Goal: Task Accomplishment & Management: Use online tool/utility

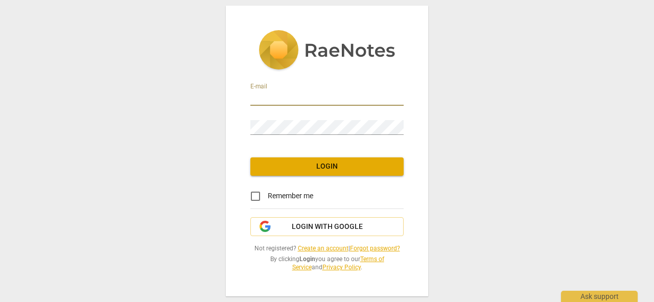
click at [276, 94] on input "email" at bounding box center [326, 98] width 153 height 15
type input "[EMAIL_ADDRESS][DOMAIN_NAME]"
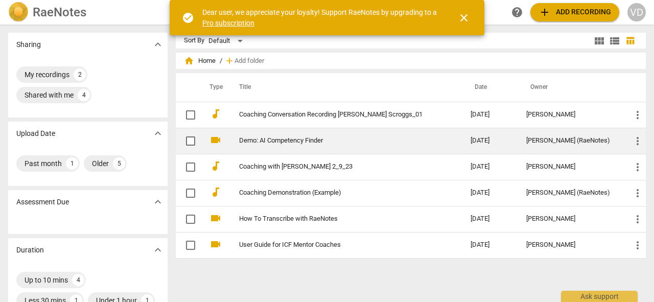
click at [288, 140] on link "Demo: AI Competency Finder" at bounding box center [336, 141] width 195 height 8
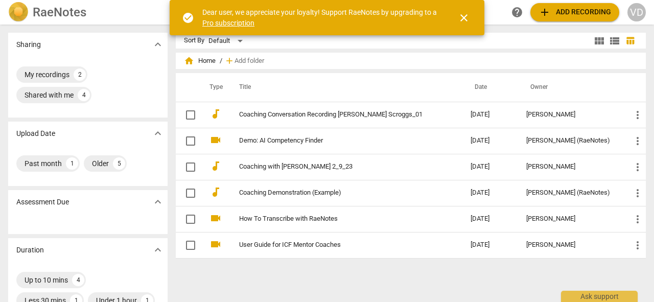
click at [229, 21] on link "Pro subscription" at bounding box center [228, 23] width 52 height 8
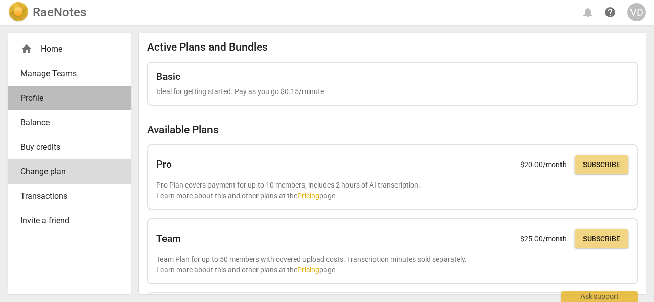
click at [29, 100] on span "Profile" at bounding box center [65, 98] width 90 height 12
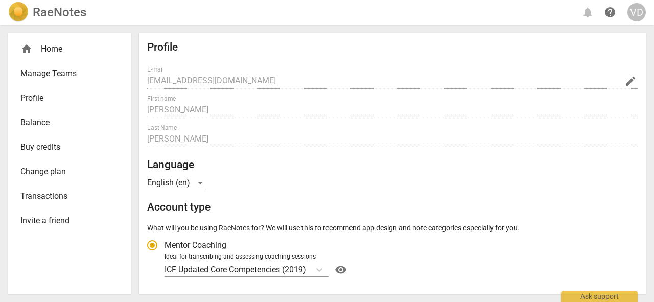
radio input "false"
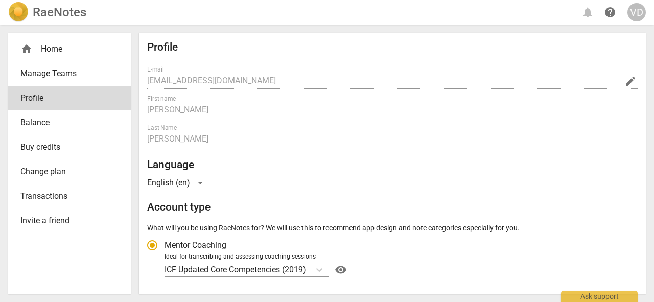
click at [34, 124] on span "Balance" at bounding box center [65, 123] width 90 height 12
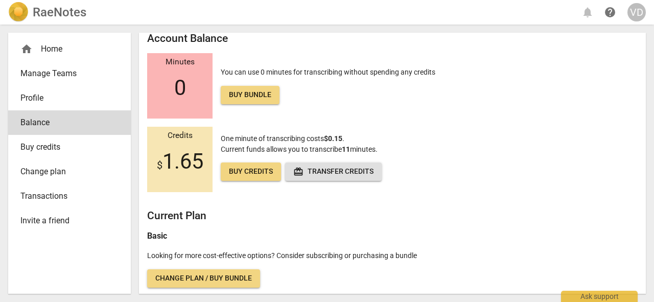
scroll to position [8, 0]
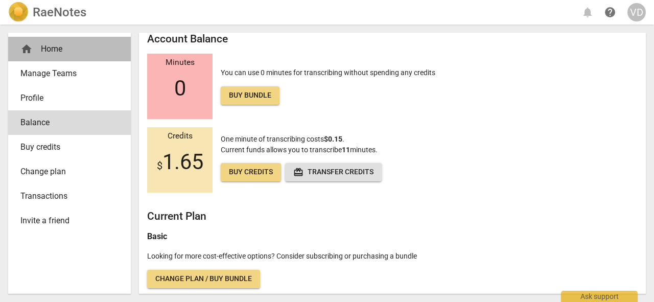
click at [54, 47] on div "home Home" at bounding box center [65, 49] width 90 height 12
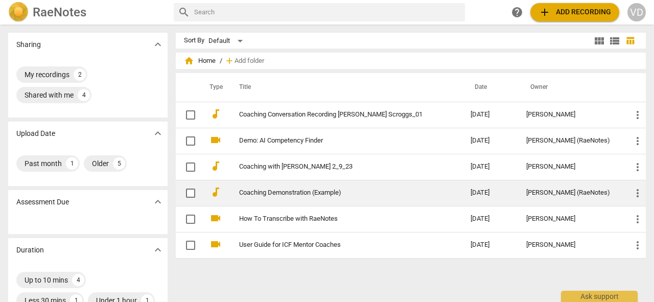
click at [278, 195] on link "Coaching Demonstration (Example)" at bounding box center [336, 193] width 195 height 8
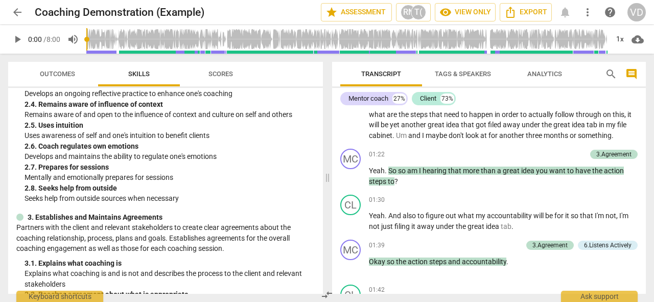
scroll to position [317, 0]
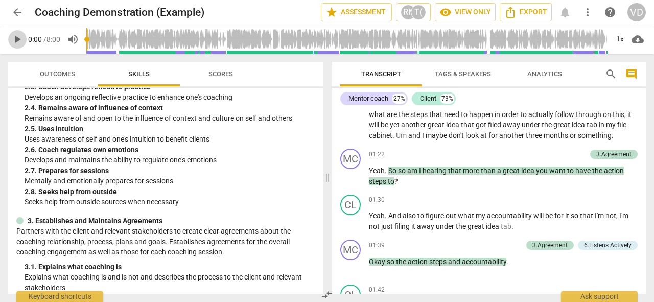
click at [18, 39] on span "play_arrow" at bounding box center [17, 39] width 12 height 12
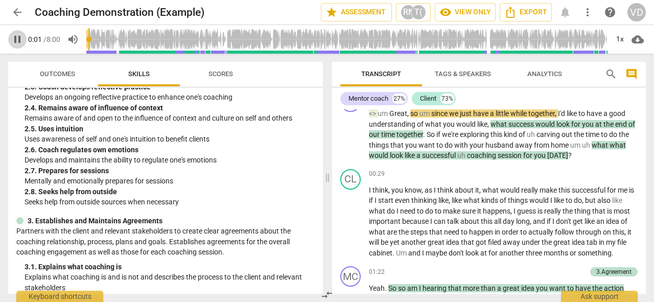
click at [17, 39] on span "pause" at bounding box center [17, 39] width 12 height 12
click at [18, 36] on span "play_arrow" at bounding box center [17, 39] width 12 height 12
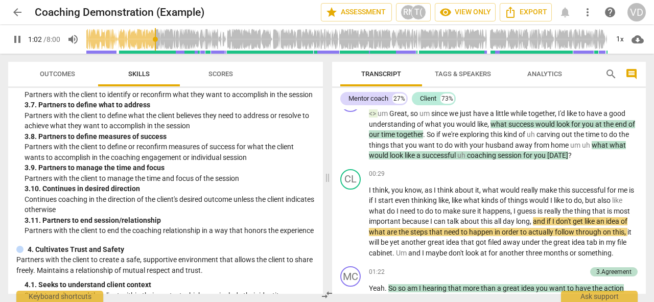
scroll to position [662, 0]
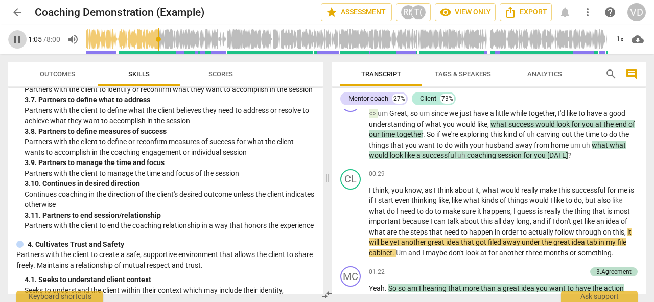
click at [17, 39] on span "pause" at bounding box center [17, 39] width 12 height 12
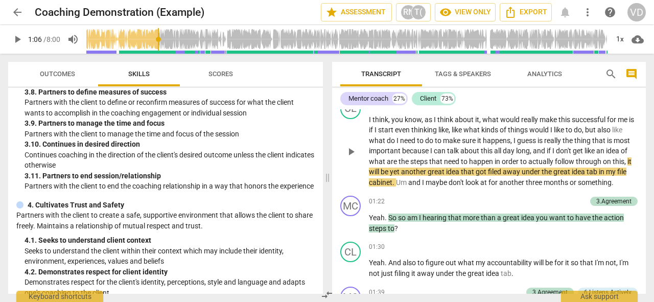
scroll to position [100, 0]
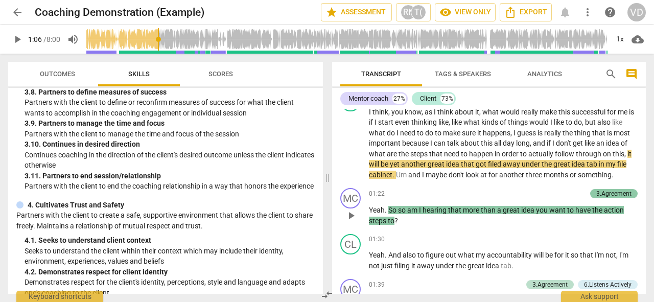
click at [608, 193] on div "3.Agreement" at bounding box center [613, 193] width 35 height 9
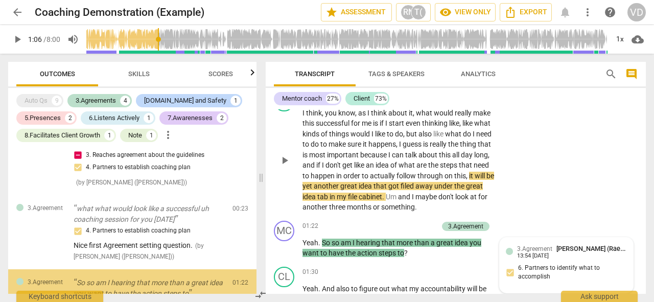
scroll to position [125, 0]
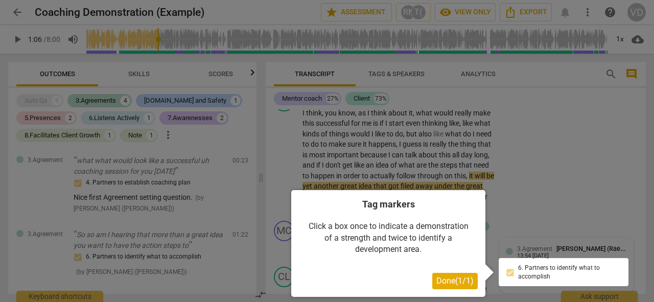
click at [519, 197] on div at bounding box center [327, 151] width 654 height 302
click at [486, 145] on div at bounding box center [327, 151] width 654 height 302
click at [453, 288] on button "Done ( 1 / 1 )" at bounding box center [454, 281] width 45 height 16
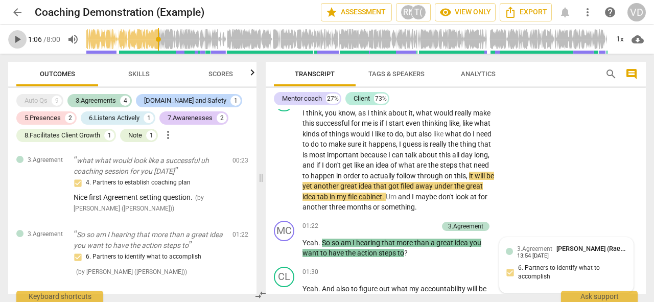
click at [17, 41] on span "play_arrow" at bounding box center [17, 39] width 12 height 12
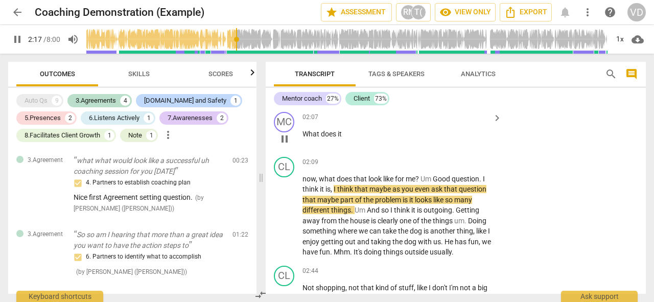
scroll to position [569, 0]
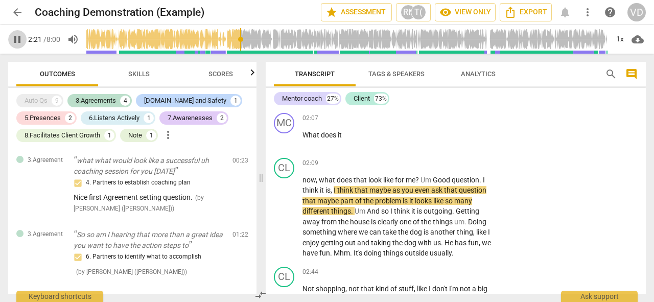
click at [19, 38] on span "pause" at bounding box center [17, 39] width 12 height 12
type input "142"
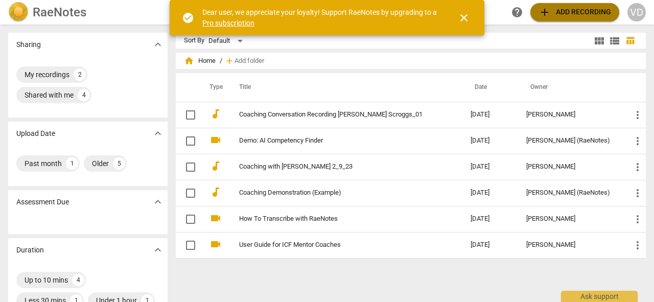
click at [563, 13] on span "add Add recording" at bounding box center [575, 12] width 73 height 12
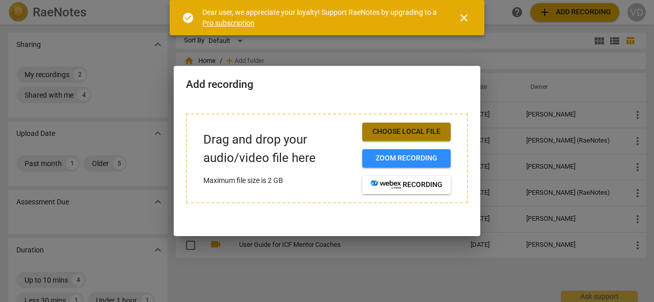
click at [413, 132] on span "Choose local file" at bounding box center [407, 132] width 72 height 10
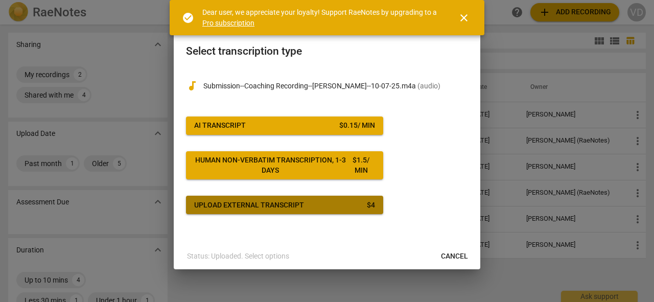
click at [289, 207] on div "Upload external transcript" at bounding box center [249, 205] width 110 height 10
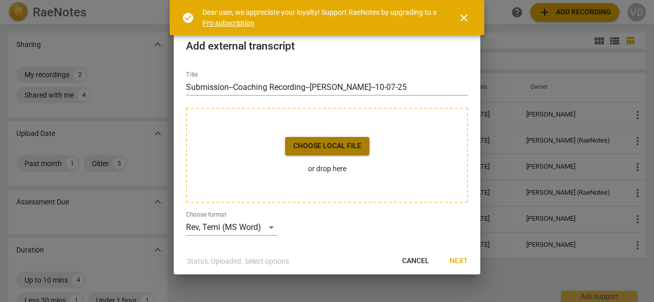
click at [329, 144] on span "Choose local file" at bounding box center [327, 146] width 68 height 10
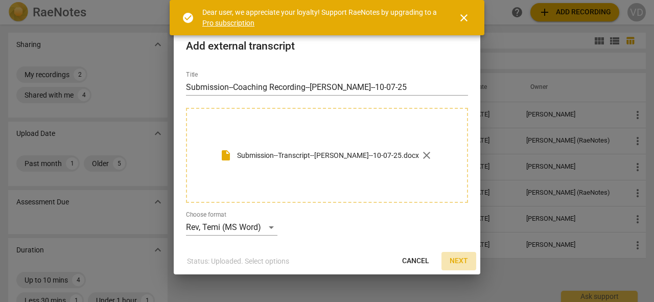
click at [459, 257] on span "Next" at bounding box center [459, 261] width 18 height 10
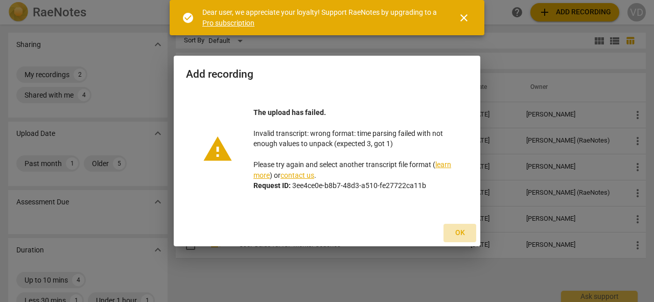
click at [463, 231] on span "Ok" at bounding box center [460, 233] width 16 height 10
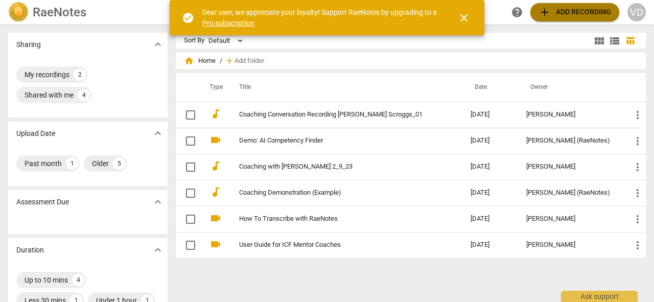
click at [573, 10] on span "add Add recording" at bounding box center [575, 12] width 73 height 12
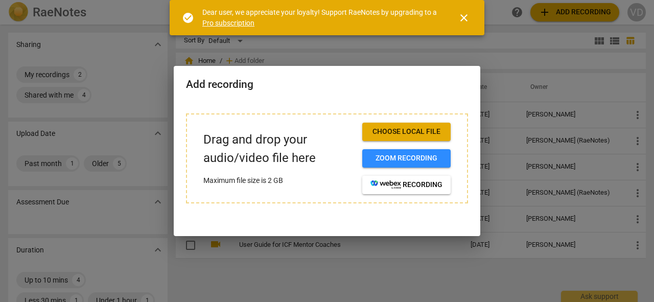
click at [424, 133] on span "Choose local file" at bounding box center [407, 132] width 72 height 10
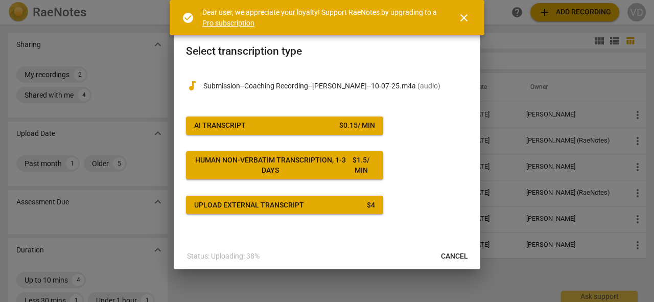
click at [256, 127] on span "AI Transcript $ 0.15 / min" at bounding box center [284, 126] width 181 height 10
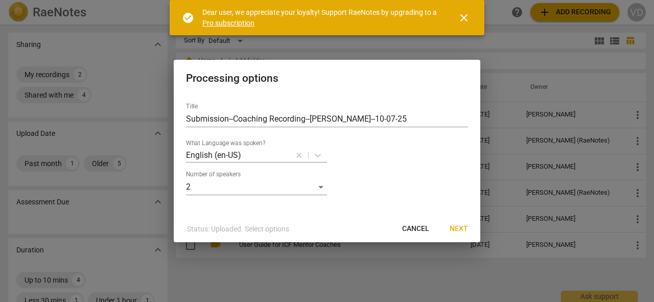
click at [459, 227] on span "Next" at bounding box center [459, 229] width 18 height 10
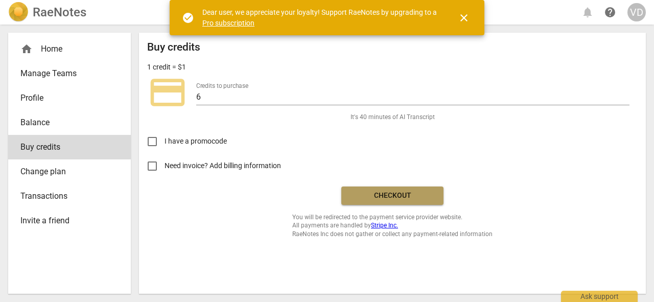
click at [395, 193] on span "Checkout" at bounding box center [393, 196] width 86 height 10
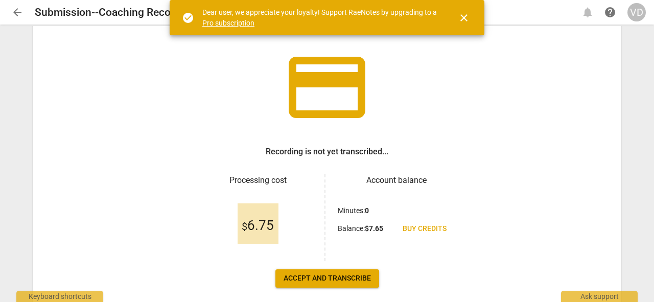
scroll to position [101, 0]
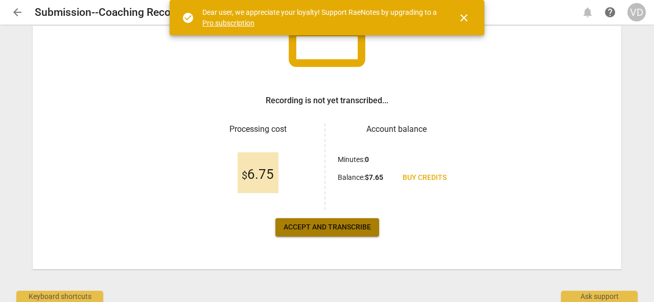
click at [324, 228] on span "Accept and transcribe" at bounding box center [327, 227] width 87 height 10
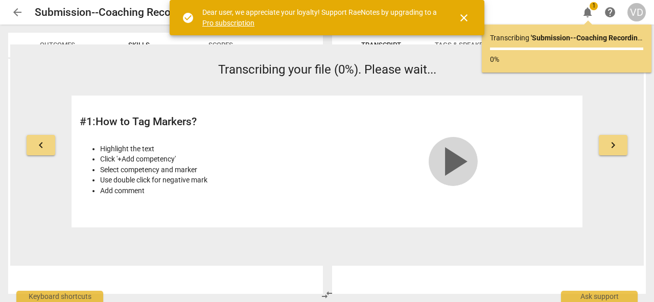
click at [453, 158] on span "play_arrow" at bounding box center [453, 161] width 49 height 49
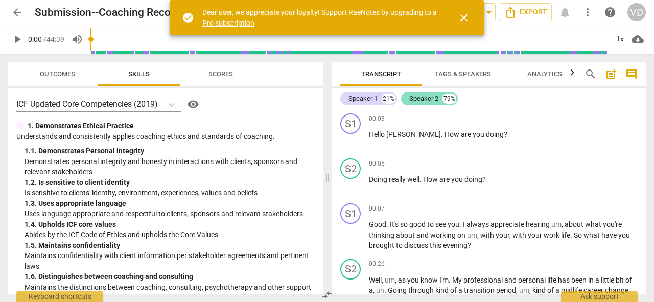
click at [421, 97] on div "Speaker 2" at bounding box center [423, 99] width 29 height 10
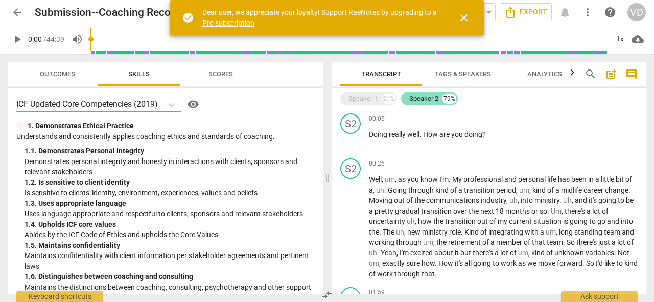
click at [421, 97] on div "Speaker 2" at bounding box center [423, 99] width 29 height 10
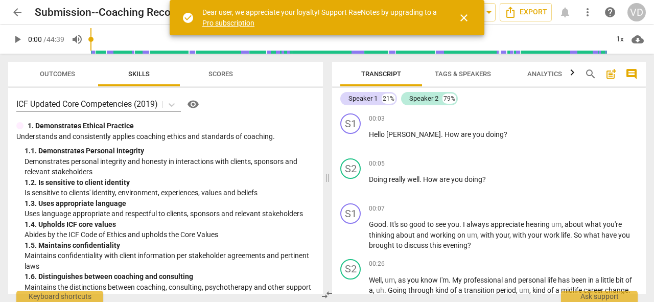
click at [540, 73] on span "Analytics" at bounding box center [544, 74] width 35 height 8
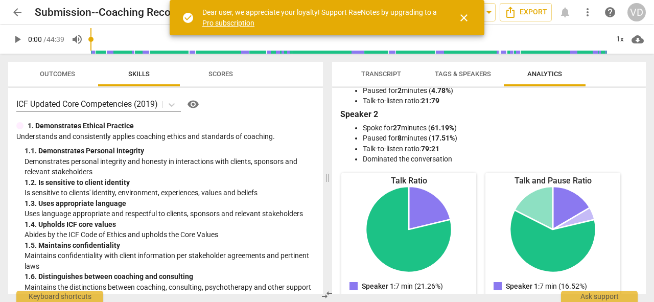
scroll to position [0, 0]
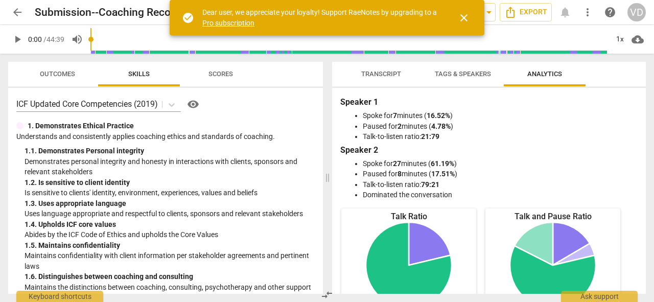
click at [444, 74] on span "Tags & Speakers" at bounding box center [463, 74] width 56 height 8
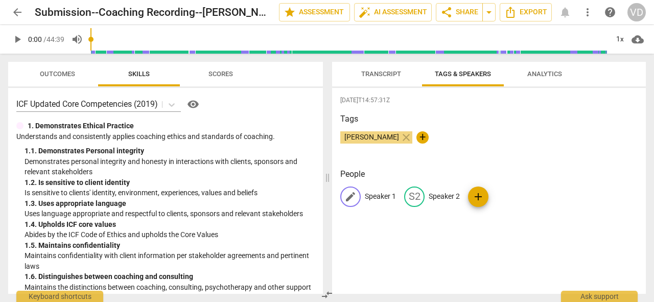
click at [380, 198] on p "Speaker 1" at bounding box center [380, 196] width 31 height 11
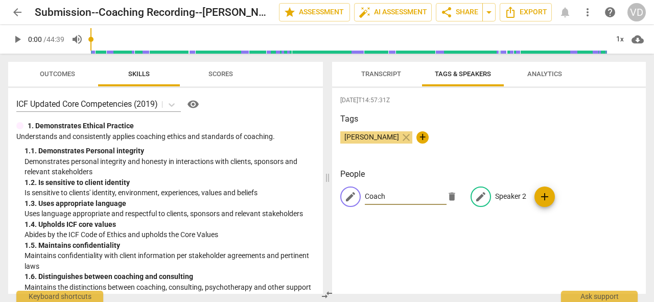
type input "Coach"
click at [502, 195] on p "Speaker 2" at bounding box center [510, 196] width 31 height 11
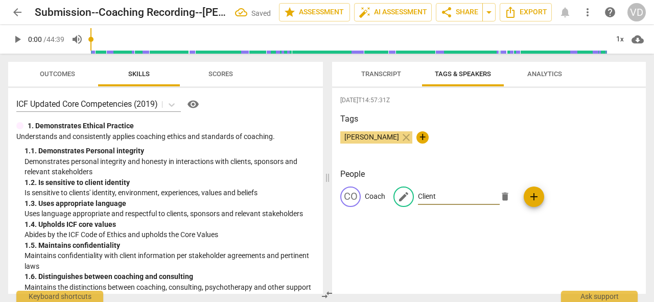
type input "Client"
click at [440, 268] on div "2025-10-11T14:57:31Z Tags Vicky Dearing close + People CO Coach edit Client del…" at bounding box center [489, 191] width 314 height 206
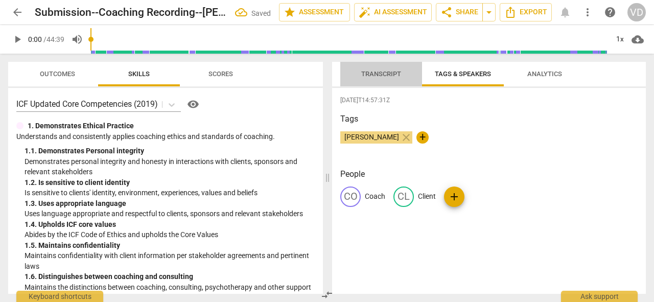
click at [369, 73] on span "Transcript" at bounding box center [381, 74] width 40 height 8
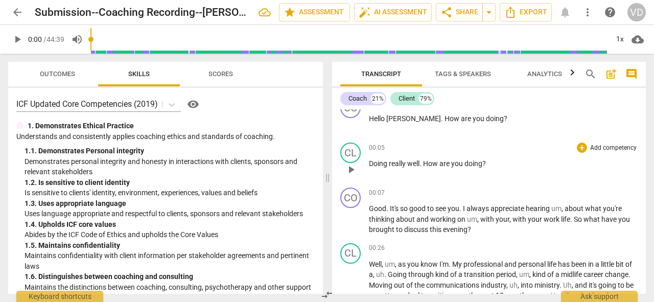
scroll to position [15, 0]
click at [351, 169] on span "play_arrow" at bounding box center [351, 170] width 12 height 12
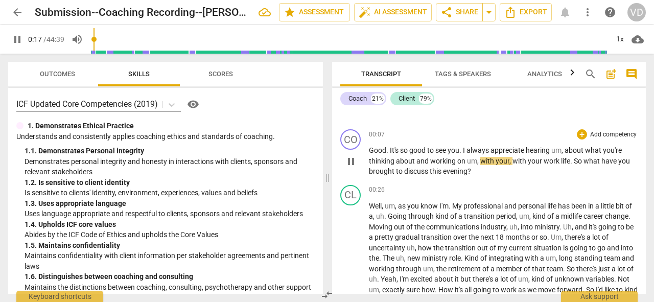
scroll to position [72, 0]
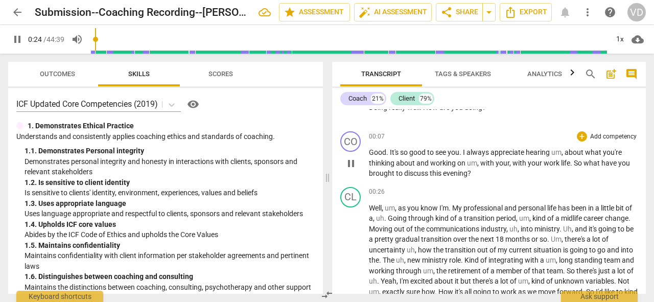
click at [595, 133] on p "Add competency" at bounding box center [613, 136] width 49 height 9
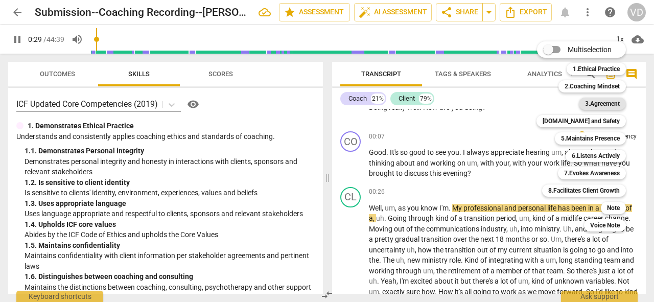
click at [597, 103] on b "3.Agreement" at bounding box center [602, 104] width 35 height 12
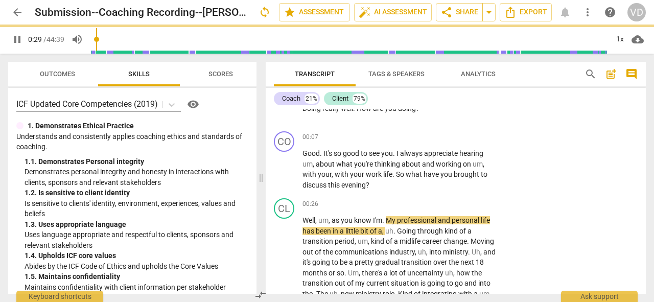
type input "30"
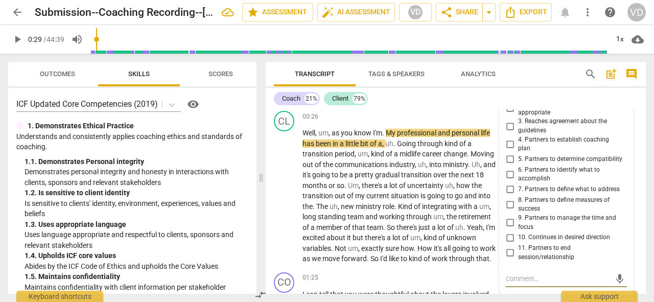
scroll to position [159, 0]
click at [550, 166] on span "6. Partners to identify what to accomplish" at bounding box center [570, 175] width 105 height 18
click at [518, 169] on input "6. Partners to identify what to accomplish" at bounding box center [510, 175] width 16 height 12
checkbox input "true"
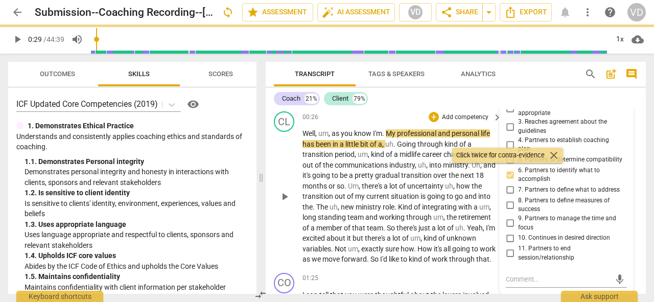
click at [467, 269] on div "CL play_arrow pause 00:26 + Add competency keyboard_arrow_right Well , um , as …" at bounding box center [456, 187] width 380 height 161
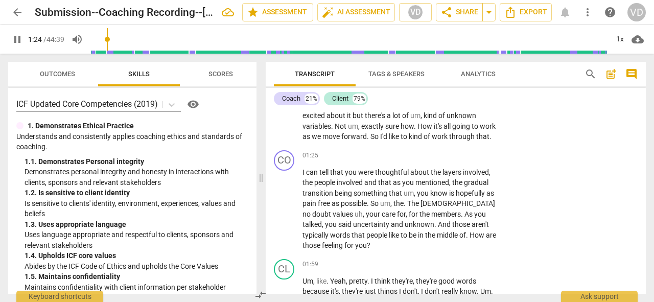
scroll to position [290, 0]
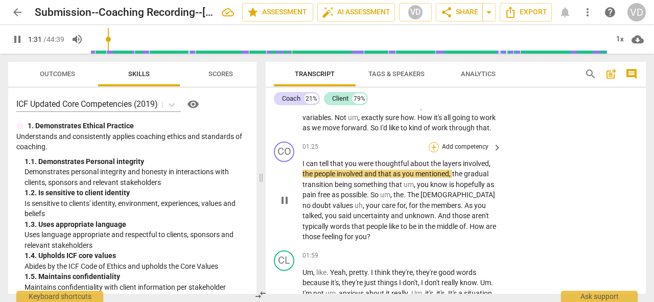
click at [433, 152] on div "+" at bounding box center [434, 147] width 10 height 10
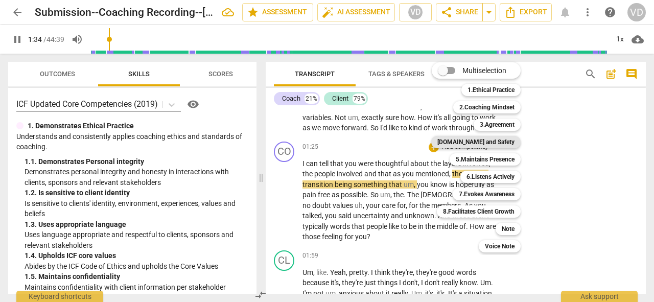
click at [482, 142] on b "[DOMAIN_NAME] and Safety" at bounding box center [475, 142] width 77 height 12
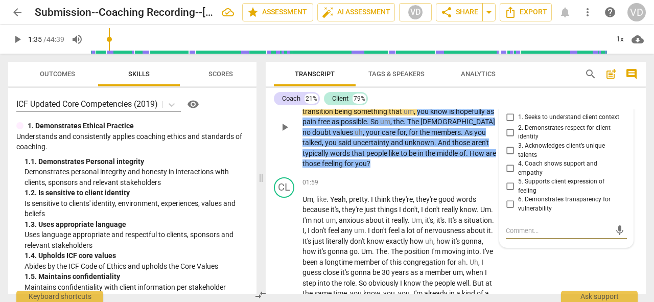
scroll to position [368, 0]
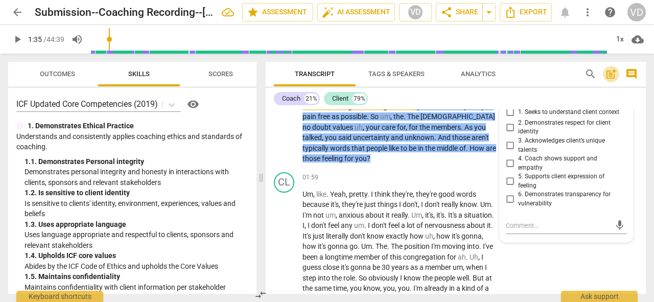
click at [610, 75] on span "post_add" at bounding box center [611, 74] width 12 height 12
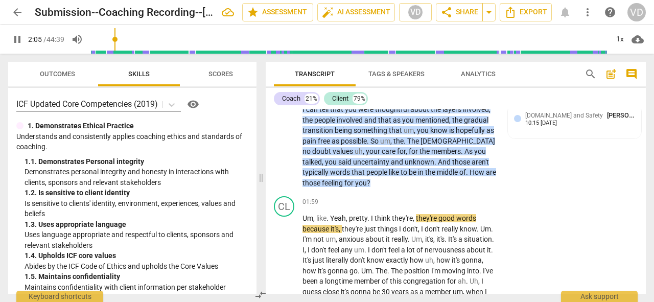
scroll to position [373, 0]
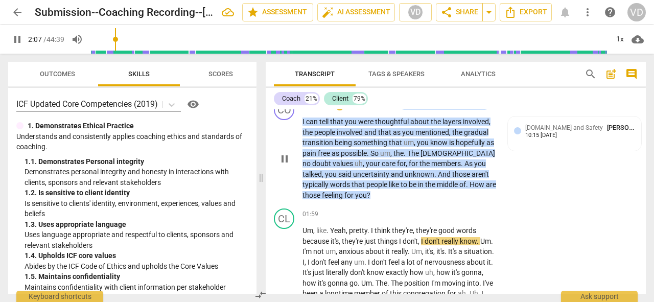
click at [494, 196] on p "I can tell that you were thoughtful about the layers involved , the people invo…" at bounding box center [400, 159] width 194 height 84
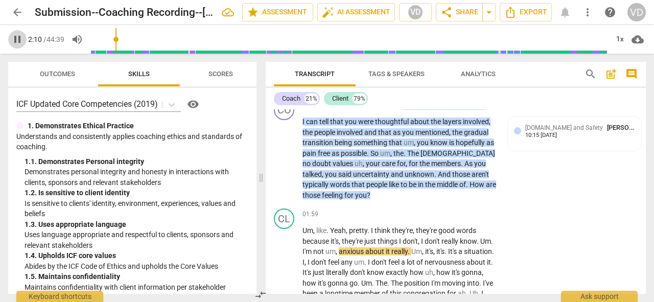
click at [16, 40] on span "pause" at bounding box center [17, 39] width 12 height 12
click at [483, 73] on span "Analytics" at bounding box center [478, 74] width 35 height 8
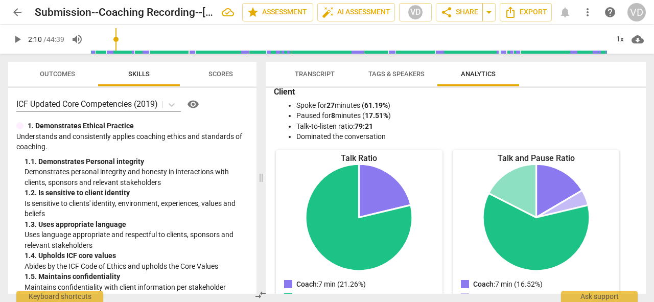
scroll to position [0, 0]
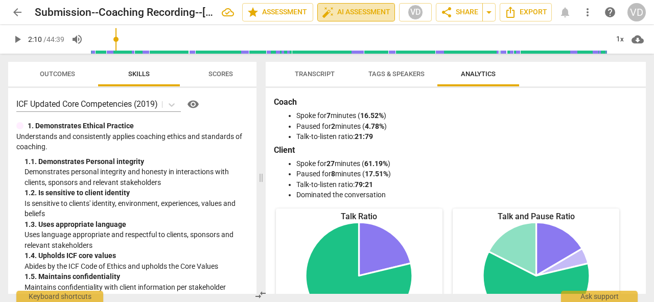
click at [368, 12] on span "auto_fix_high AI Assessment" at bounding box center [356, 12] width 68 height 12
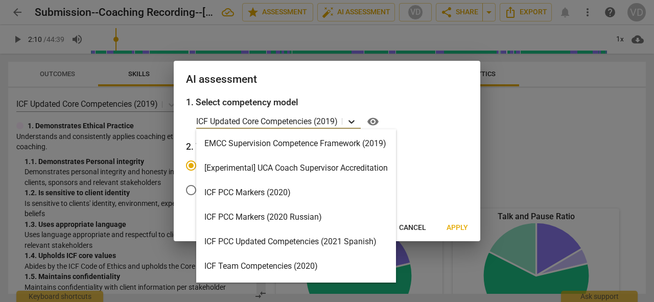
click at [350, 121] on icon at bounding box center [351, 122] width 10 height 10
click at [259, 193] on div "ICF PCC Markers (2020)" at bounding box center [296, 192] width 200 height 25
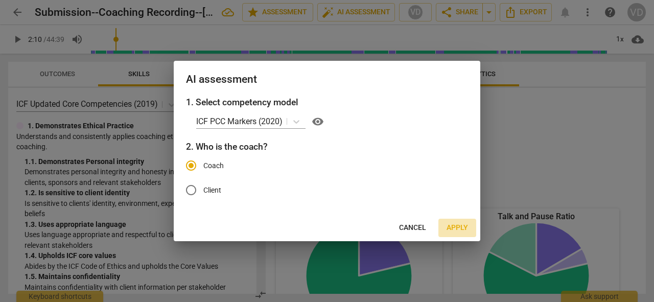
click at [461, 227] on span "Apply" at bounding box center [457, 228] width 21 height 10
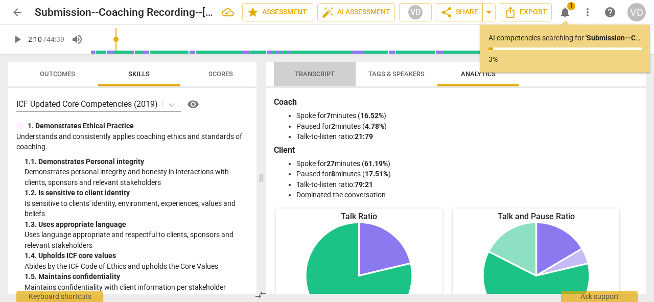
click at [315, 74] on span "Transcript" at bounding box center [315, 74] width 40 height 8
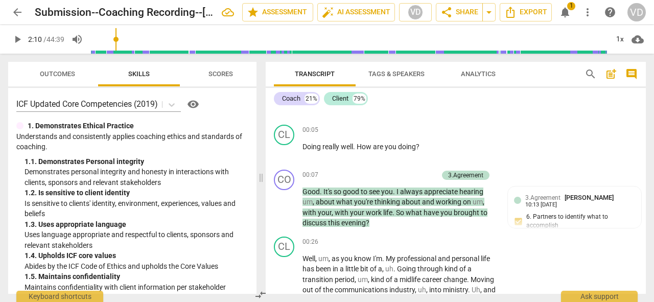
scroll to position [80, 0]
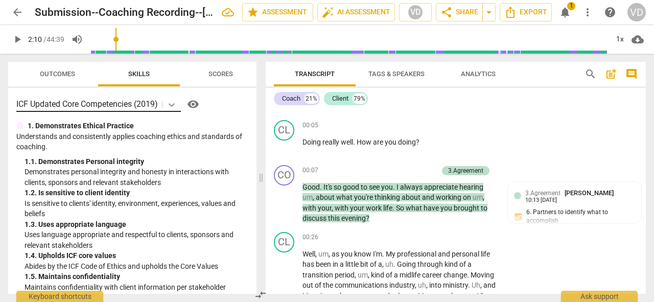
click at [168, 105] on div at bounding box center [172, 104] width 18 height 15
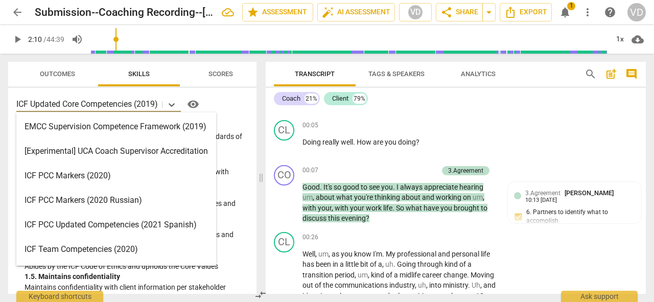
click at [72, 173] on div "ICF PCC Markers (2020)" at bounding box center [116, 176] width 200 height 25
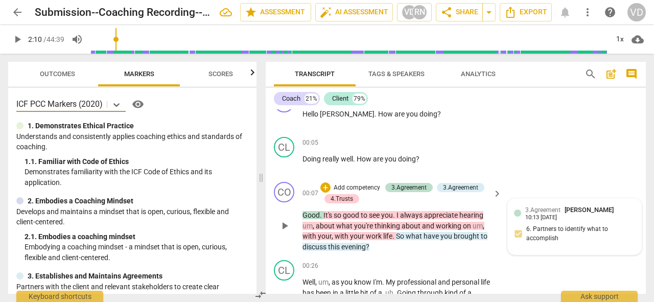
scroll to position [0, 0]
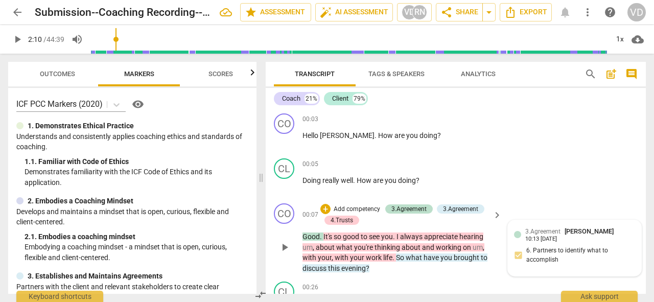
click at [549, 234] on span "3.Agreement" at bounding box center [542, 231] width 35 height 7
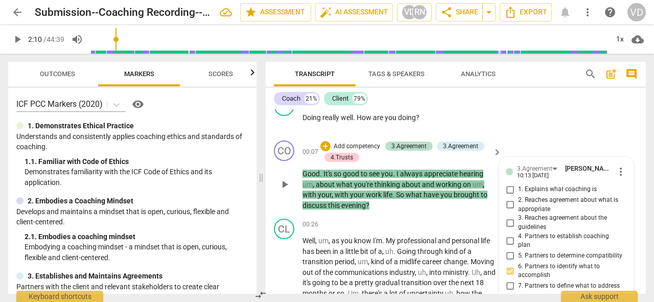
scroll to position [64, 0]
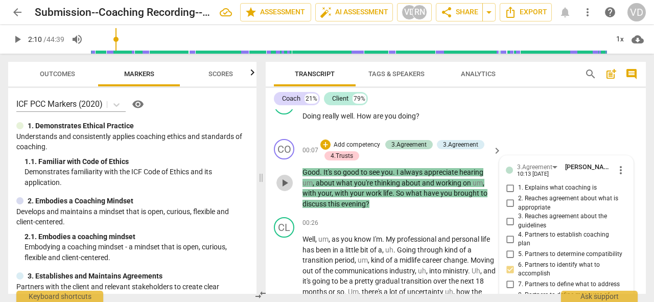
click at [285, 183] on span "play_arrow" at bounding box center [285, 183] width 12 height 12
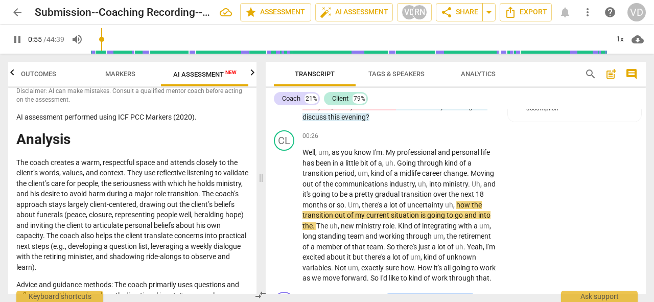
scroll to position [12, 0]
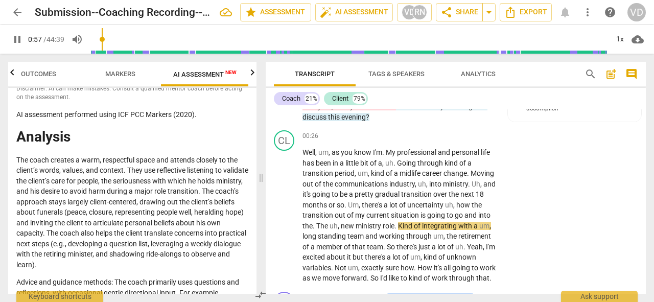
click at [17, 36] on span "pause" at bounding box center [17, 39] width 12 height 12
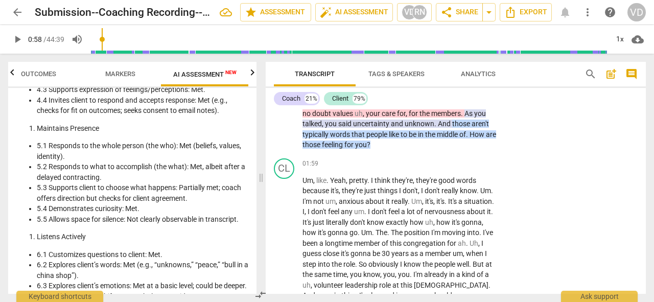
scroll to position [409, 0]
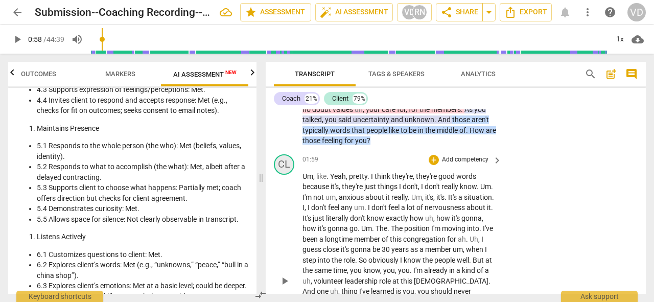
click at [287, 174] on div "CL" at bounding box center [284, 164] width 20 height 20
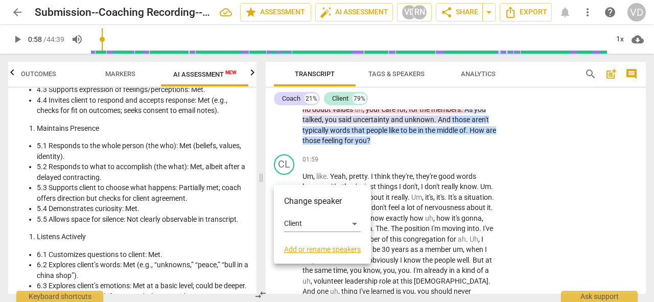
click at [287, 173] on div at bounding box center [327, 151] width 654 height 302
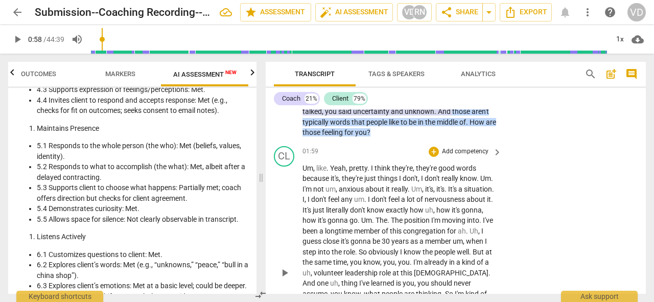
scroll to position [422, 0]
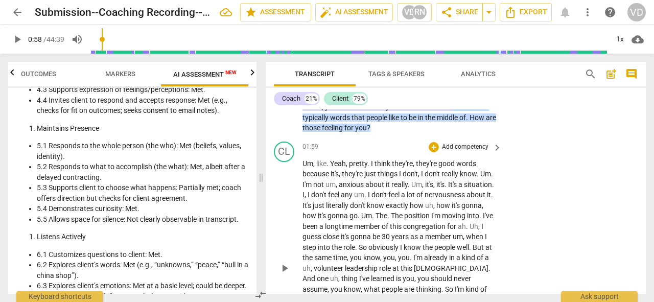
click at [303, 168] on span "Um" at bounding box center [308, 163] width 11 height 8
click at [19, 38] on span "play_arrow" at bounding box center [17, 39] width 12 height 12
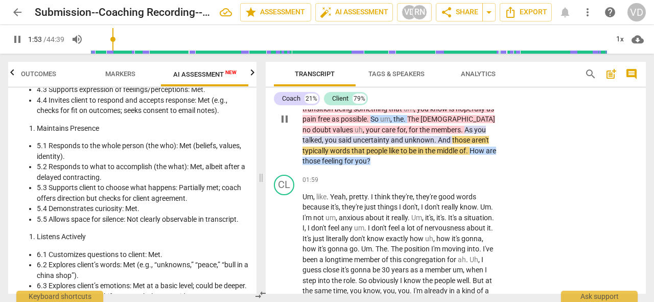
scroll to position [389, 0]
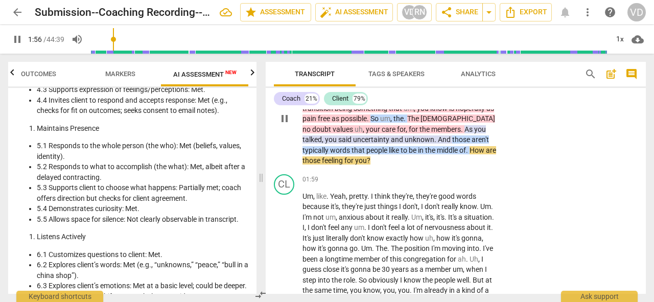
click at [358, 166] on p "I can tell that you were thoughtful about the layers involved , the people invo…" at bounding box center [400, 124] width 194 height 84
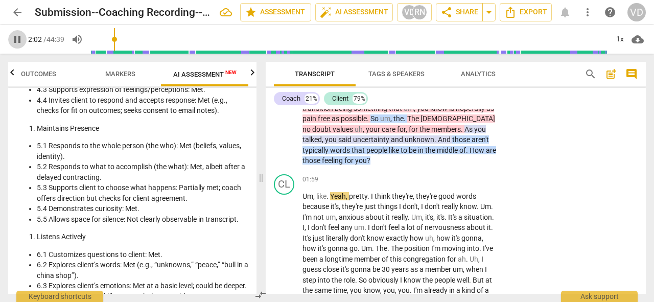
click at [16, 40] on span "pause" at bounding box center [17, 39] width 12 height 12
type input "123"
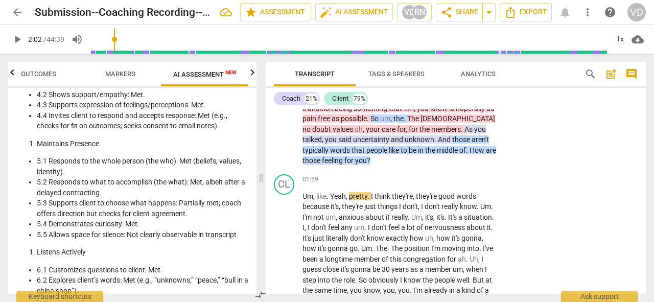
scroll to position [986, 0]
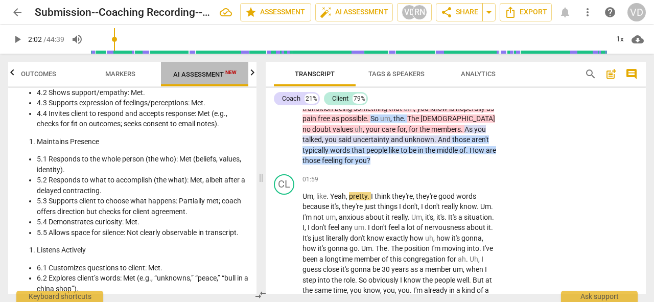
click at [217, 74] on span "AI Assessment New" at bounding box center [204, 75] width 63 height 8
click at [233, 73] on span "New" at bounding box center [230, 73] width 11 height 6
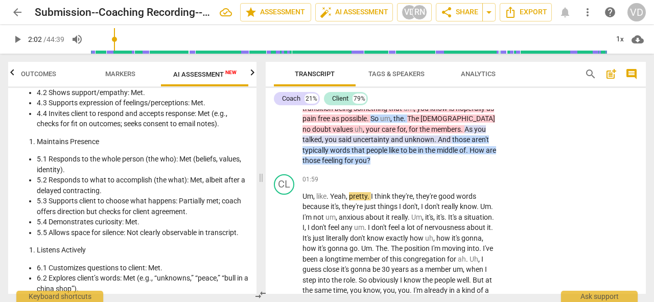
click at [253, 71] on icon "button" at bounding box center [252, 72] width 12 height 12
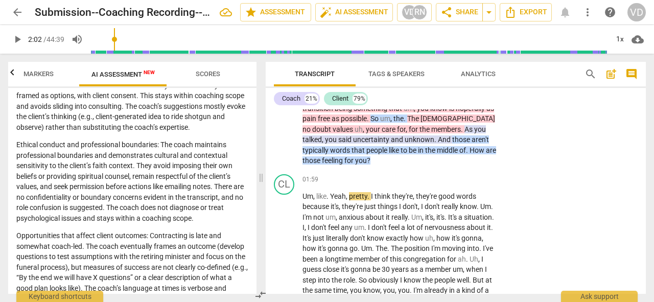
scroll to position [239, 0]
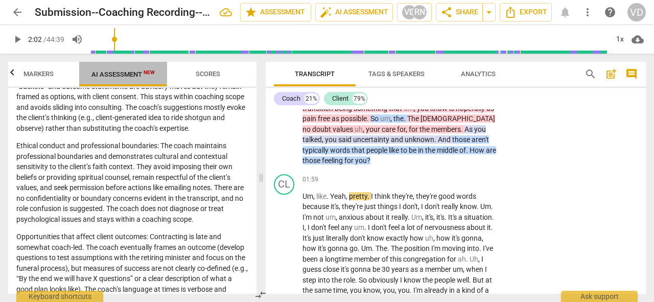
click at [135, 74] on span "AI Assessment New" at bounding box center [122, 75] width 63 height 8
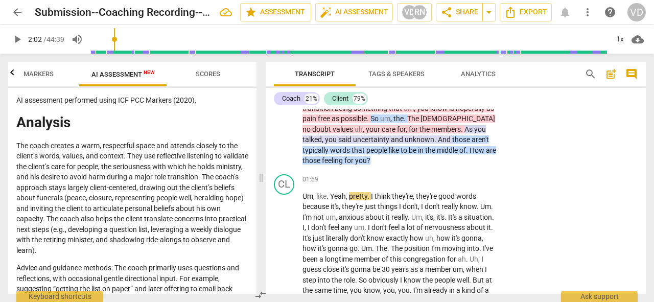
scroll to position [27, 0]
